Goal: Find specific page/section: Find specific page/section

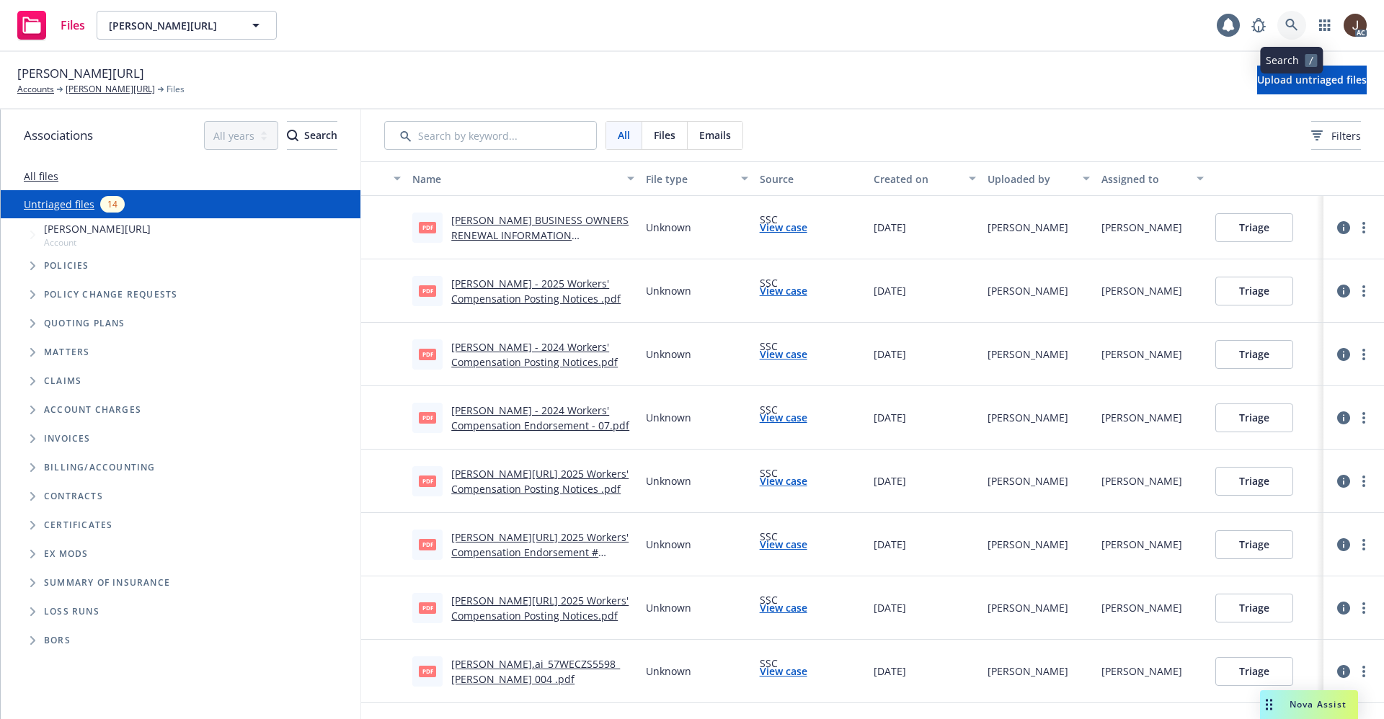
click at [1295, 19] on icon at bounding box center [1291, 25] width 13 height 13
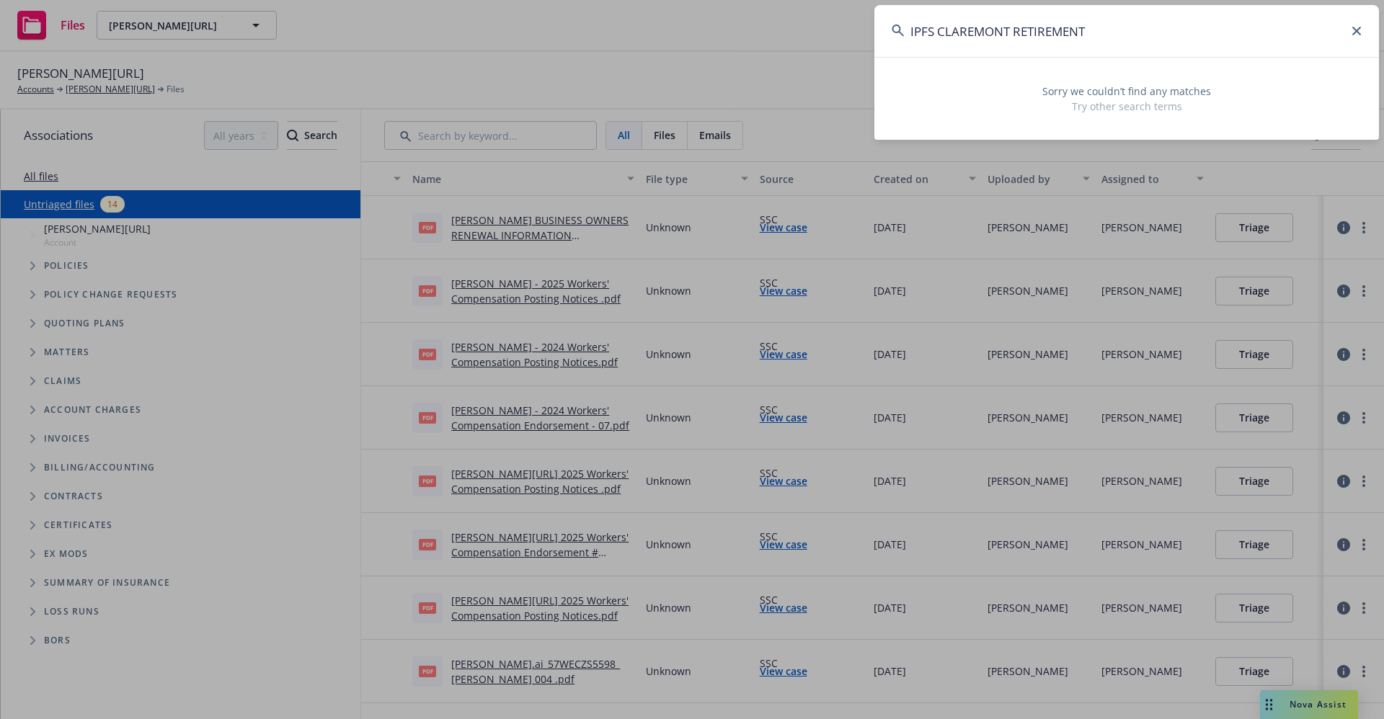
drag, startPoint x: 937, startPoint y: 28, endPoint x: 888, endPoint y: 28, distance: 49.0
click at [888, 28] on input "IPFS CLAREMONT RETIREMENT" at bounding box center [1126, 31] width 505 height 52
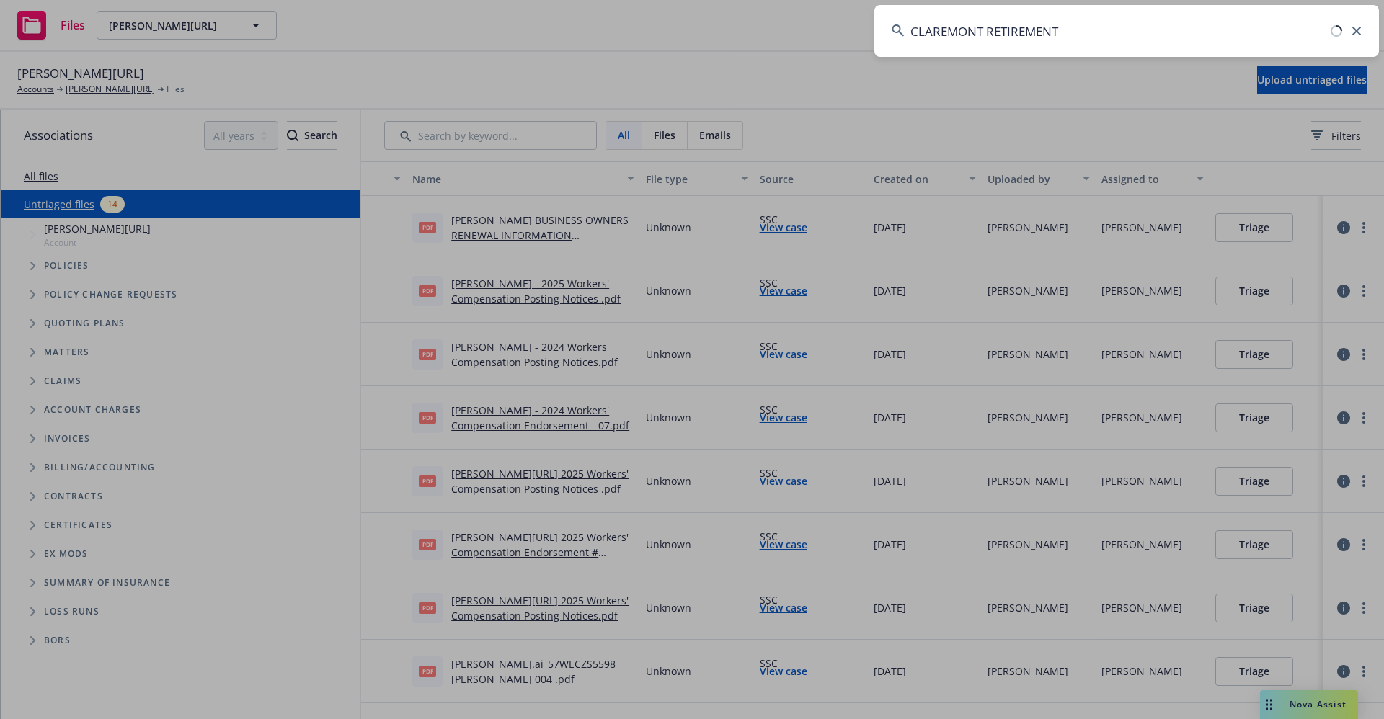
click at [1093, 26] on input "CLAREMONT RETIREMENT" at bounding box center [1126, 31] width 505 height 52
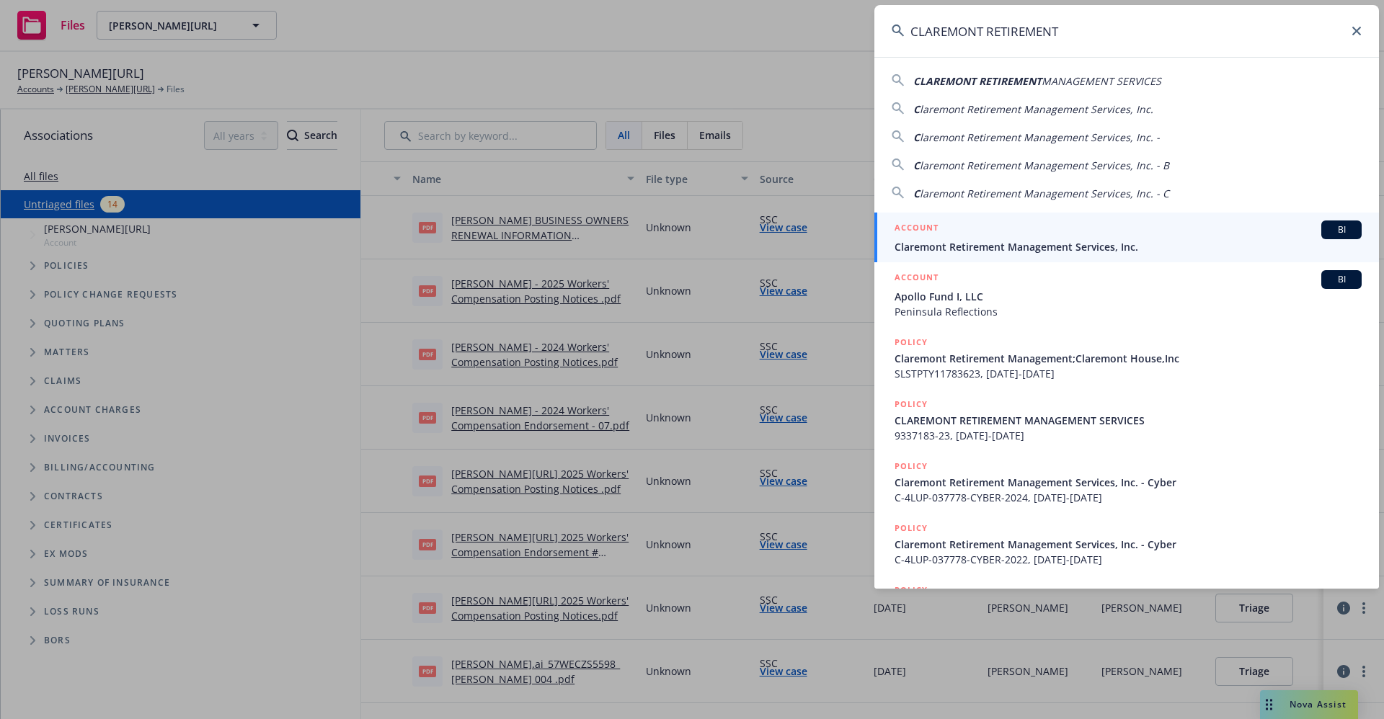
type input "CLAREMONT RETIREMENT"
click at [1051, 250] on span "Claremont Retirement Management Services, Inc." at bounding box center [1128, 246] width 467 height 15
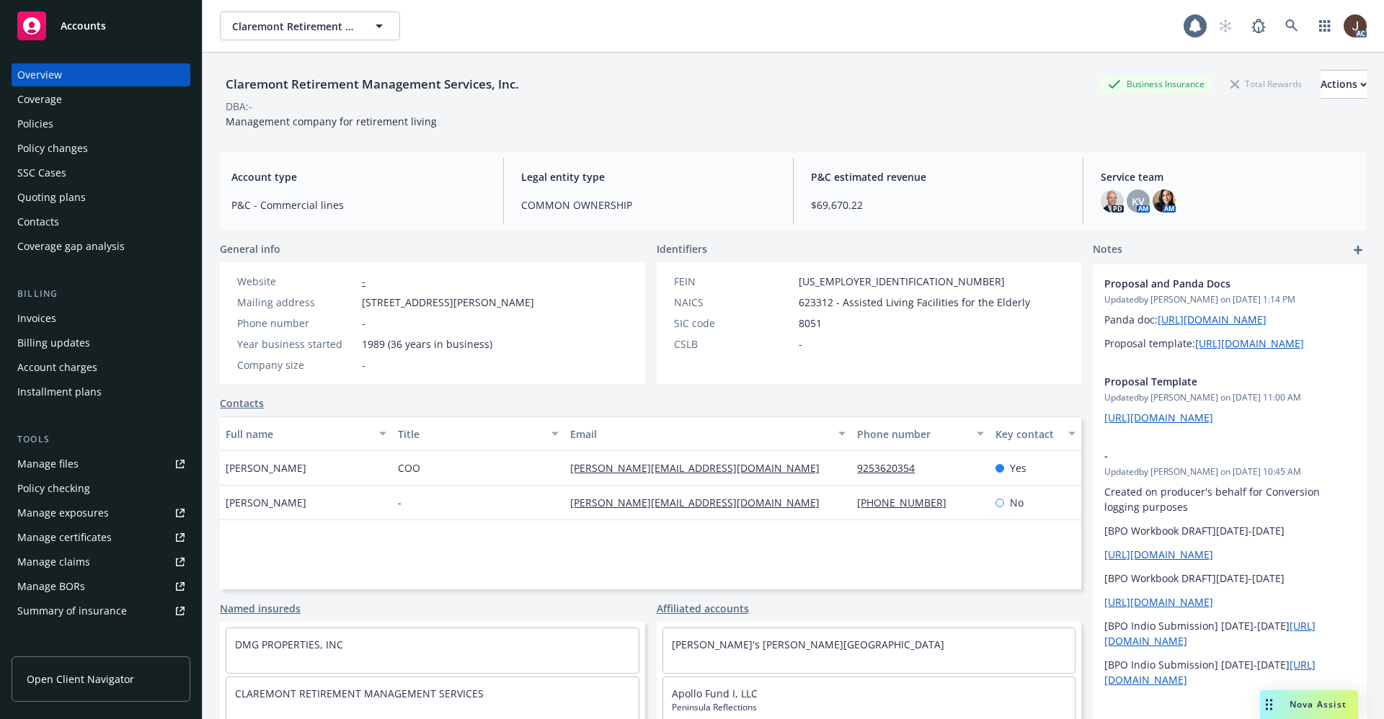
click at [32, 125] on div "Policies" at bounding box center [35, 123] width 36 height 23
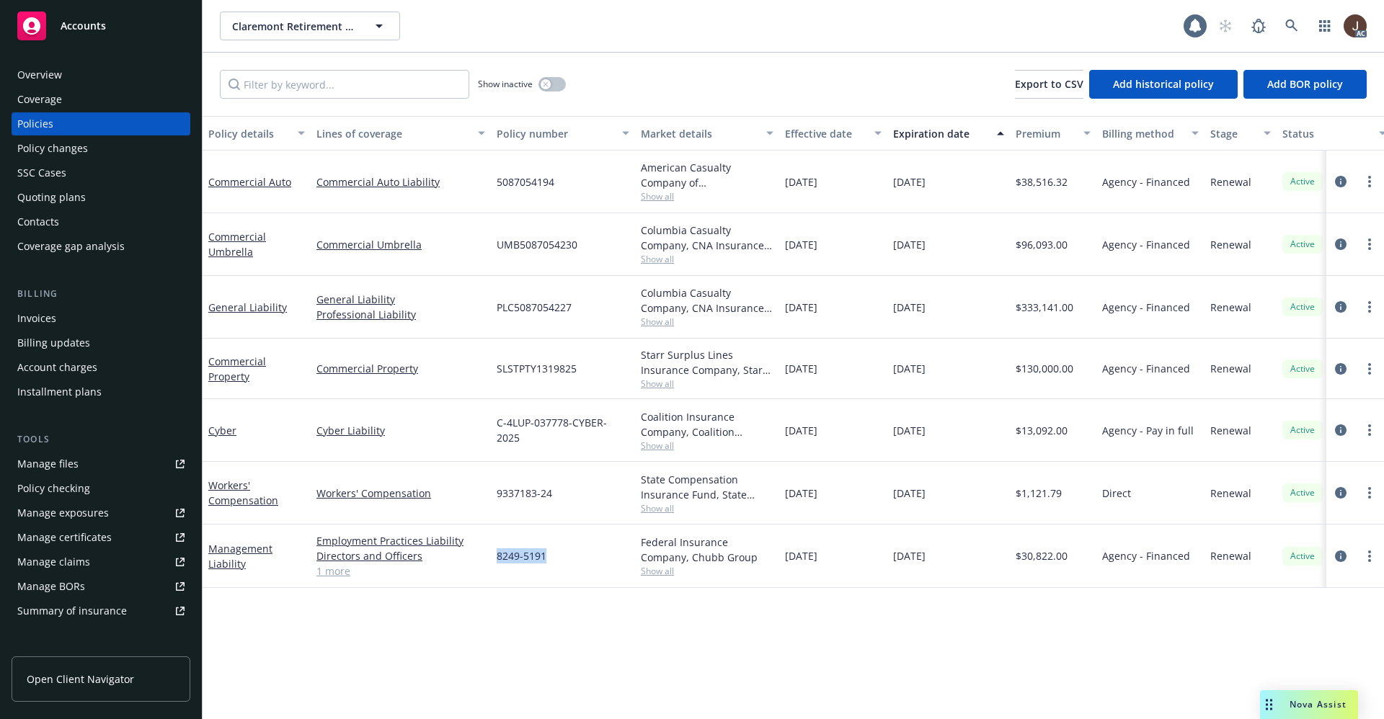
drag, startPoint x: 494, startPoint y: 561, endPoint x: 552, endPoint y: 558, distance: 57.7
click at [552, 558] on div "8249-5191" at bounding box center [563, 556] width 144 height 63
copy span "8249-5191"
